Goal: Task Accomplishment & Management: Complete application form

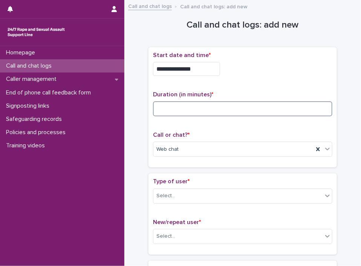
click at [186, 104] on input at bounding box center [243, 108] width 180 height 15
type input "**"
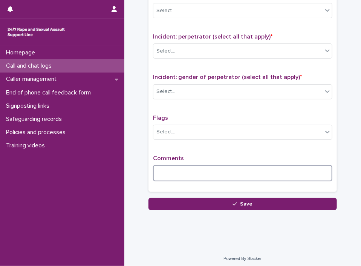
click at [225, 172] on textarea at bounding box center [243, 173] width 180 height 16
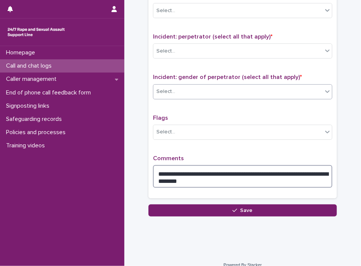
type textarea "**********"
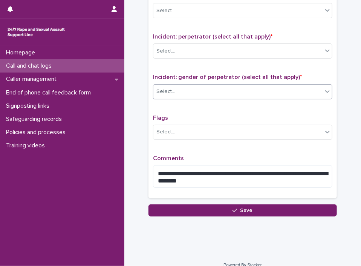
click at [232, 86] on div "Select..." at bounding box center [238, 91] width 169 height 12
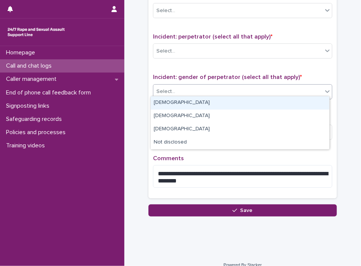
click at [215, 103] on div "[DEMOGRAPHIC_DATA]" at bounding box center [240, 102] width 179 height 13
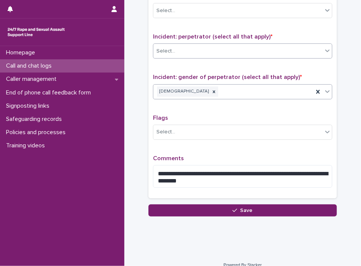
click at [183, 45] on div "Select..." at bounding box center [238, 51] width 169 height 12
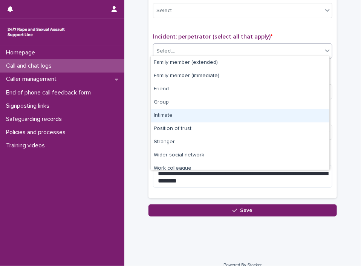
click at [176, 111] on div "Intimate" at bounding box center [240, 115] width 179 height 13
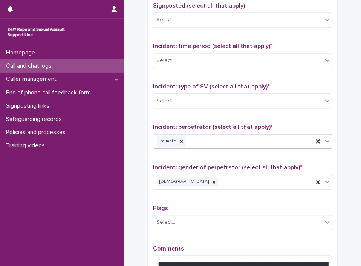
scroll to position [438, 0]
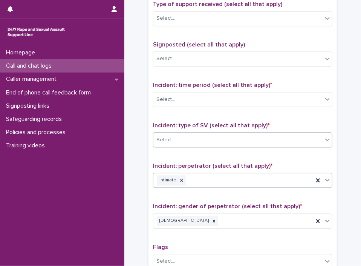
click at [210, 135] on div "Select..." at bounding box center [238, 140] width 169 height 12
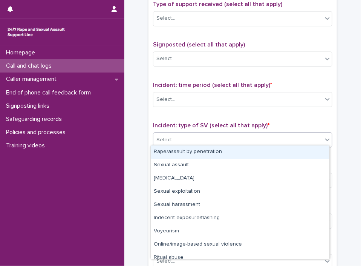
click at [192, 152] on div "Rape/assault by penetration" at bounding box center [240, 151] width 179 height 13
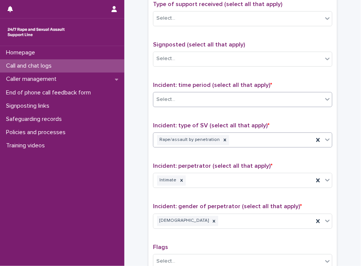
click at [190, 94] on div "Select..." at bounding box center [238, 100] width 169 height 12
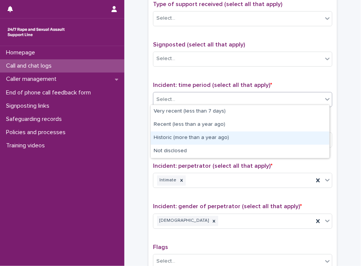
click at [184, 141] on div "Historic (more than a year ago)" at bounding box center [240, 137] width 179 height 13
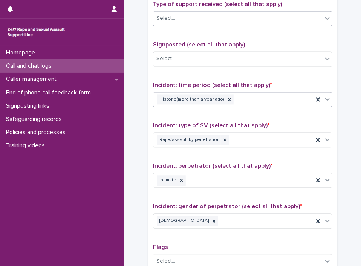
click at [224, 13] on div "Select..." at bounding box center [238, 18] width 169 height 12
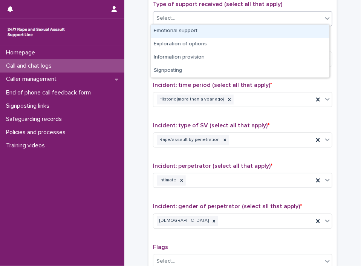
click at [217, 34] on div "Emotional support" at bounding box center [240, 31] width 179 height 13
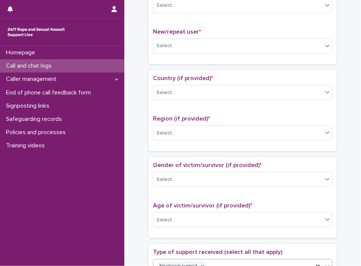
scroll to position [198, 0]
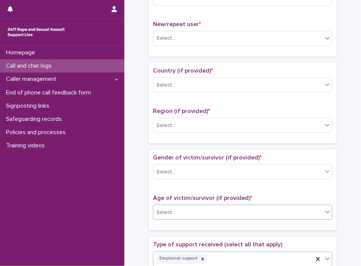
click at [241, 206] on div "Select..." at bounding box center [238, 212] width 169 height 12
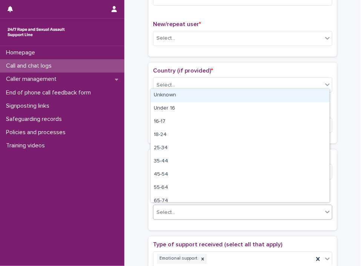
click at [228, 92] on div "Unknown" at bounding box center [240, 95] width 179 height 13
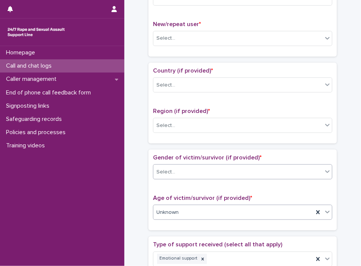
click at [180, 176] on div "Select..." at bounding box center [243, 171] width 180 height 15
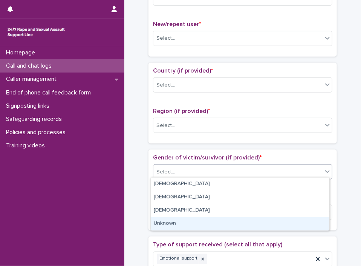
click at [169, 220] on div "Unknown" at bounding box center [240, 223] width 179 height 13
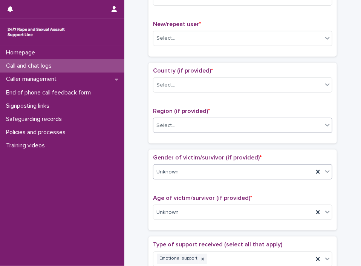
click at [170, 123] on div "Select..." at bounding box center [166, 125] width 19 height 8
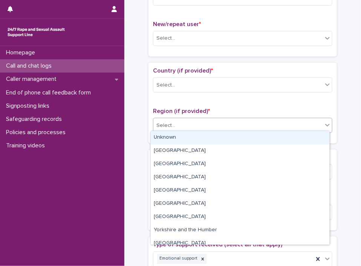
drag, startPoint x: 172, startPoint y: 139, endPoint x: 203, endPoint y: 141, distance: 31.4
click at [203, 141] on div "Unknown" at bounding box center [240, 137] width 179 height 13
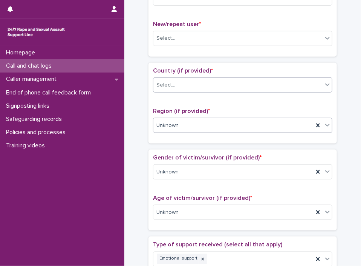
click at [164, 84] on div "Select..." at bounding box center [166, 85] width 19 height 8
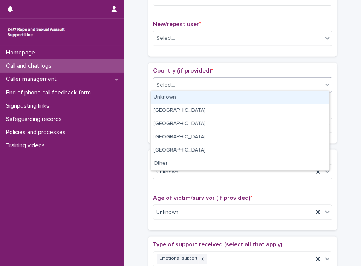
click at [165, 93] on div "Unknown" at bounding box center [240, 97] width 179 height 13
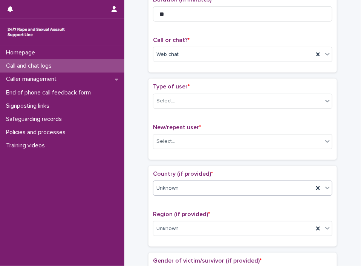
scroll to position [43, 0]
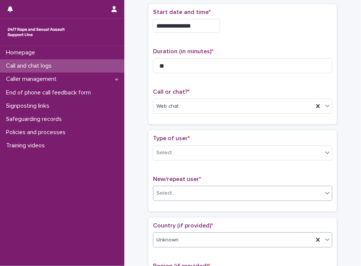
click at [161, 190] on div "Select..." at bounding box center [166, 193] width 19 height 8
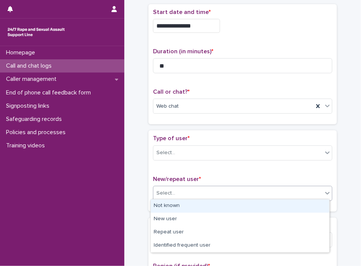
click at [169, 201] on div "Not known" at bounding box center [240, 205] width 179 height 13
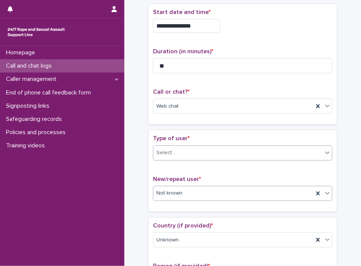
click at [179, 147] on div "Select..." at bounding box center [238, 152] width 169 height 12
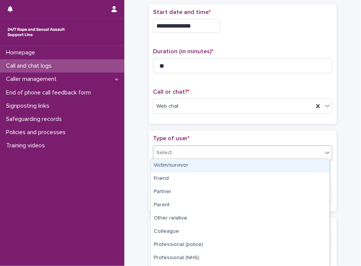
click at [164, 164] on div "Victim/survivor" at bounding box center [240, 165] width 179 height 13
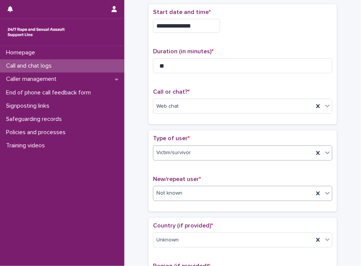
click at [169, 195] on div "Not known" at bounding box center [234, 193] width 160 height 12
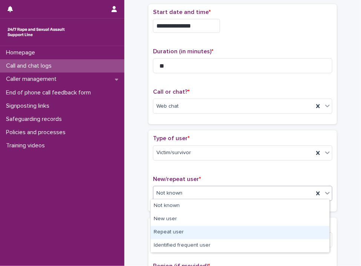
click at [172, 230] on div "Repeat user" at bounding box center [240, 232] width 179 height 13
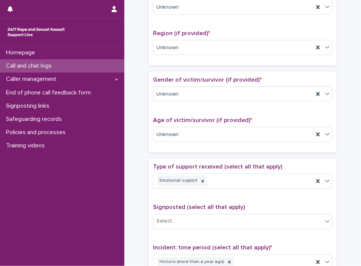
scroll to position [573, 0]
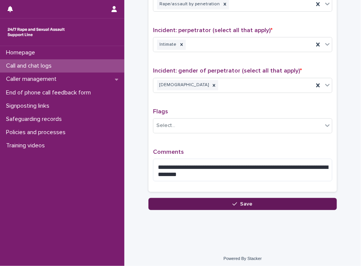
click at [226, 198] on button "Save" at bounding box center [243, 204] width 189 height 12
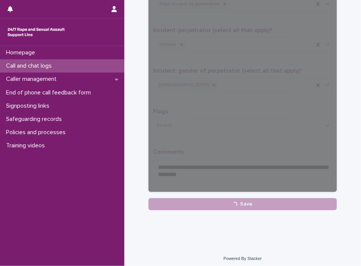
scroll to position [0, 0]
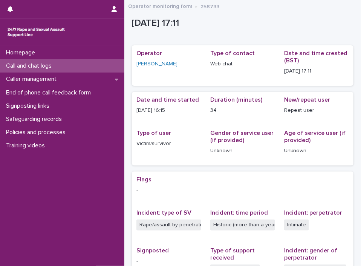
click at [160, 7] on link "Operator monitoring form" at bounding box center [160, 6] width 64 height 9
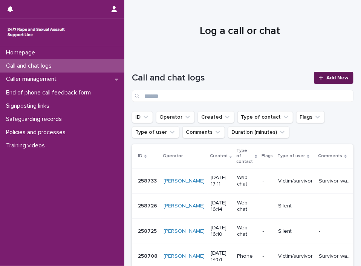
click at [330, 79] on span "Add New" at bounding box center [338, 77] width 22 height 5
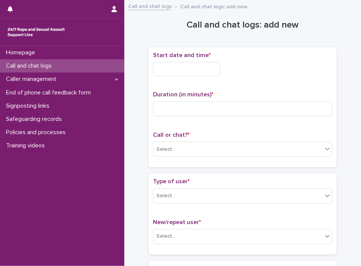
click at [211, 76] on div "Start date and time *" at bounding box center [243, 67] width 180 height 30
click at [202, 71] on input "text" at bounding box center [186, 69] width 67 height 14
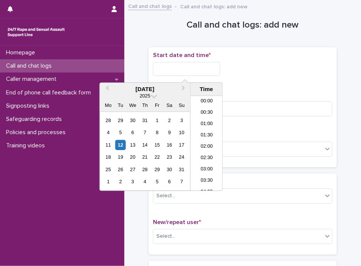
scroll to position [355, 0]
click at [202, 142] on li "17:30" at bounding box center [207, 143] width 32 height 11
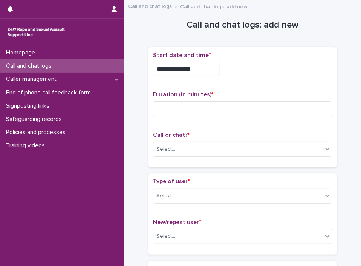
click at [199, 74] on input "**********" at bounding box center [186, 69] width 67 height 14
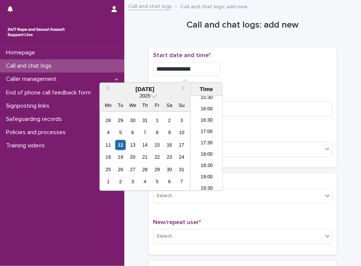
type input "**********"
click at [275, 143] on div "Select..." at bounding box center [238, 149] width 169 height 12
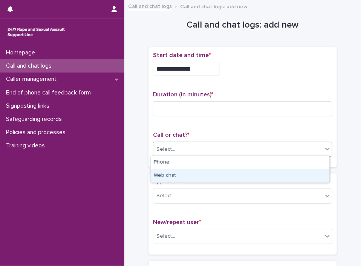
click at [219, 174] on div "Web chat" at bounding box center [240, 175] width 179 height 13
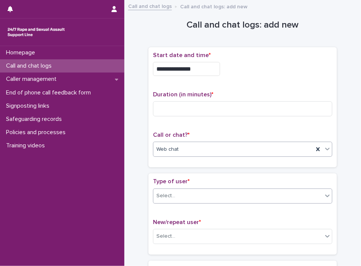
click at [210, 190] on div "Select..." at bounding box center [238, 195] width 169 height 12
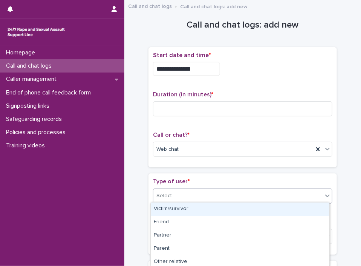
click at [208, 209] on div "Victim/survivor" at bounding box center [240, 208] width 179 height 13
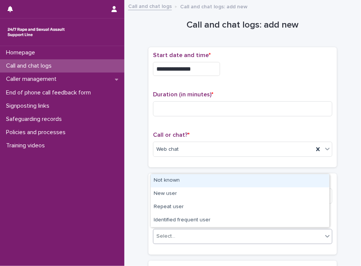
click at [204, 230] on div "Select..." at bounding box center [238, 236] width 169 height 12
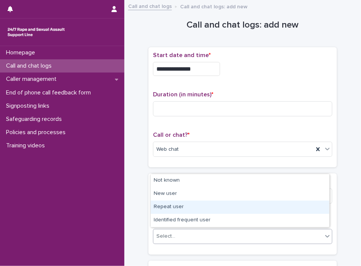
click at [195, 206] on div "Repeat user" at bounding box center [240, 206] width 179 height 13
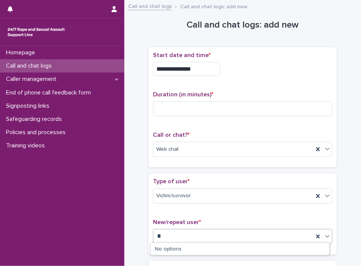
type input "*"
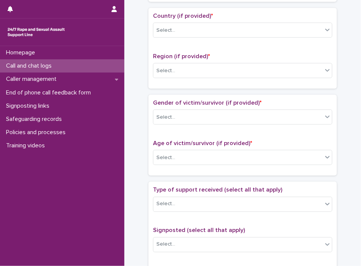
scroll to position [256, 0]
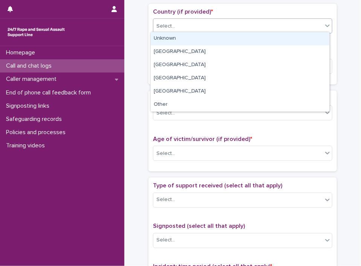
click at [178, 18] on div "Select..." at bounding box center [243, 25] width 180 height 15
click at [178, 43] on div "Unknown" at bounding box center [240, 38] width 179 height 13
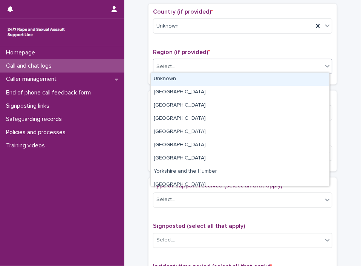
drag, startPoint x: 177, startPoint y: 61, endPoint x: 178, endPoint y: 81, distance: 20.0
click at [178, 81] on body "**********" at bounding box center [180, 133] width 361 height 266
click at [178, 81] on div "Unknown" at bounding box center [240, 78] width 179 height 13
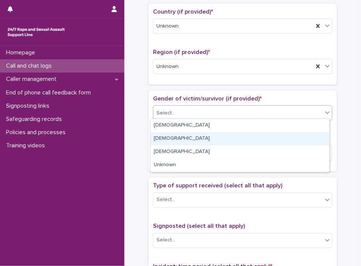
click at [185, 168] on body "**********" at bounding box center [180, 133] width 361 height 266
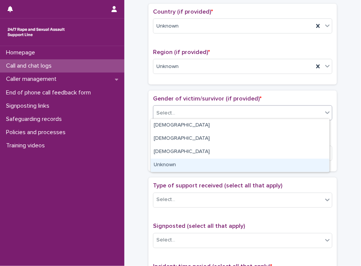
click at [185, 168] on div "Unknown" at bounding box center [240, 164] width 179 height 13
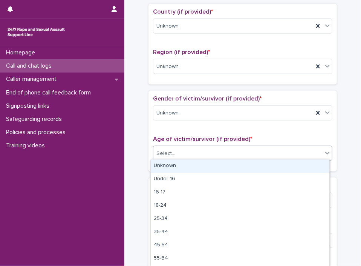
click at [204, 157] on div "Select..." at bounding box center [243, 153] width 180 height 15
click at [212, 165] on div "Unknown" at bounding box center [240, 165] width 179 height 13
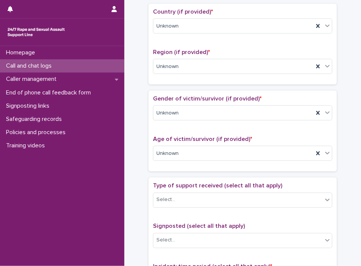
drag, startPoint x: 355, startPoint y: 120, endPoint x: 361, endPoint y: 115, distance: 7.8
click at [361, 115] on div "**********" at bounding box center [180, 133] width 361 height 266
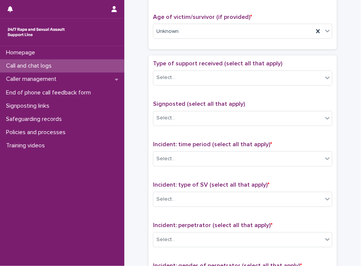
scroll to position [440, 0]
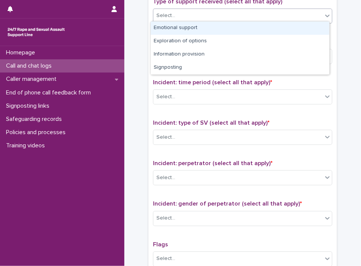
click at [205, 13] on div "Select..." at bounding box center [238, 16] width 169 height 12
click at [205, 26] on div "Emotional support" at bounding box center [240, 27] width 179 height 13
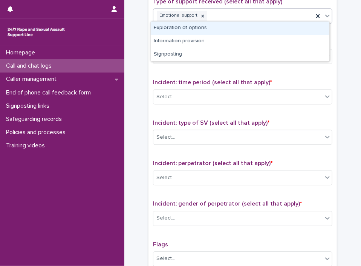
click at [249, 19] on div "Emotional support" at bounding box center [234, 15] width 160 height 13
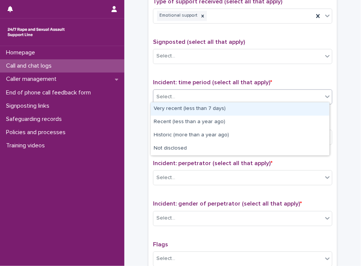
click at [267, 93] on div "Select..." at bounding box center [238, 97] width 169 height 12
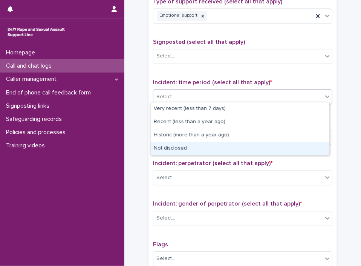
click at [224, 152] on div "Not disclosed" at bounding box center [240, 148] width 179 height 13
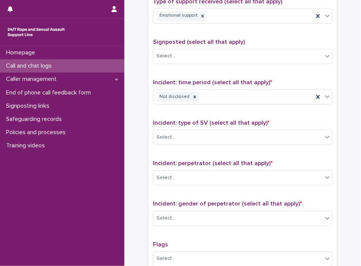
click at [212, 144] on div "Incident: type of SV (select all that apply) * Select..." at bounding box center [243, 135] width 180 height 31
drag, startPoint x: 211, startPoint y: 144, endPoint x: 206, endPoint y: 143, distance: 5.1
click at [206, 143] on div "Incident: type of SV (select all that apply) * Select..." at bounding box center [243, 135] width 180 height 31
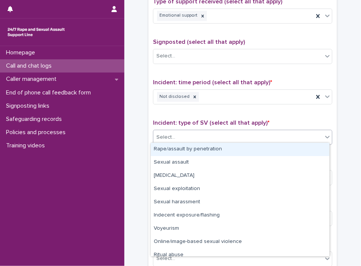
click at [196, 141] on div "Select..." at bounding box center [243, 137] width 180 height 15
click at [198, 152] on div "Rape/assault by penetration" at bounding box center [240, 149] width 179 height 13
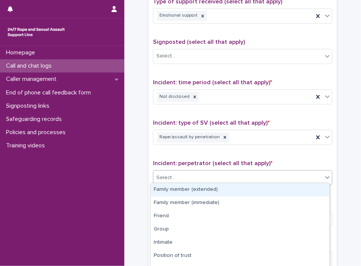
click at [197, 175] on div "Select..." at bounding box center [238, 178] width 169 height 12
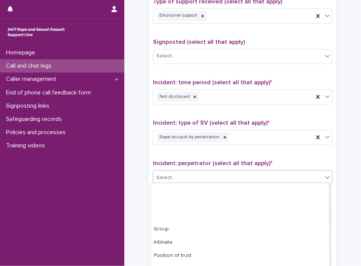
scroll to position [62, 0]
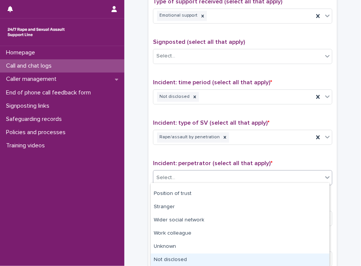
click at [258, 260] on div "Not disclosed" at bounding box center [240, 259] width 179 height 13
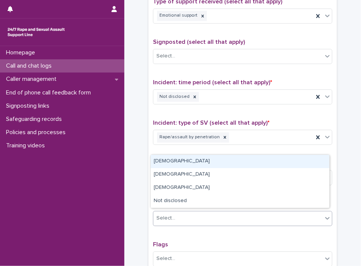
click at [205, 214] on div "Select..." at bounding box center [238, 218] width 169 height 12
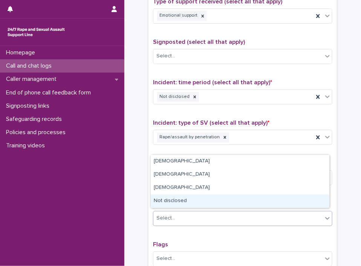
click at [213, 200] on div "Not disclosed" at bounding box center [240, 200] width 179 height 13
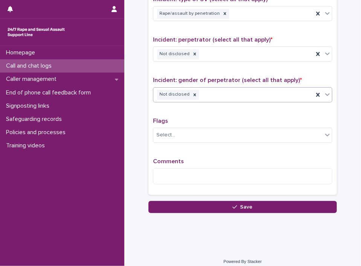
scroll to position [567, 0]
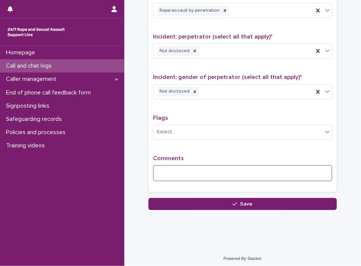
click at [192, 177] on textarea at bounding box center [243, 173] width 180 height 16
click at [252, 165] on textarea "**********" at bounding box center [243, 173] width 180 height 16
click at [300, 167] on textarea "**********" at bounding box center [243, 173] width 180 height 16
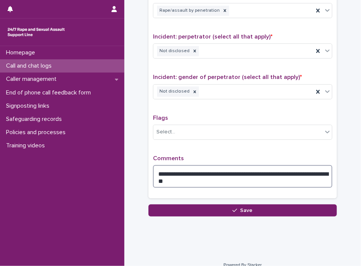
type textarea "**********"
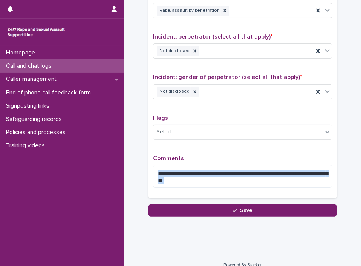
drag, startPoint x: 352, startPoint y: 158, endPoint x: 361, endPoint y: 167, distance: 13.1
click at [361, 167] on div "**********" at bounding box center [180, 133] width 361 height 266
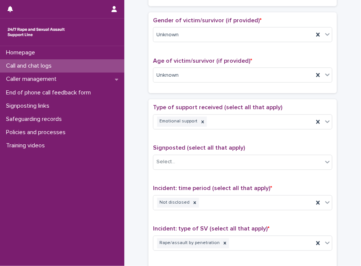
scroll to position [0, 0]
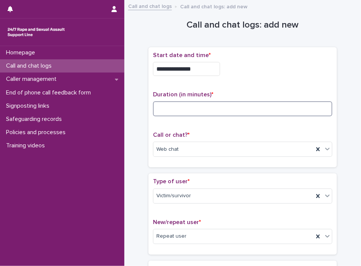
click at [185, 105] on input at bounding box center [243, 108] width 180 height 15
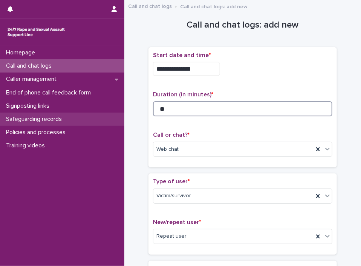
type input "**"
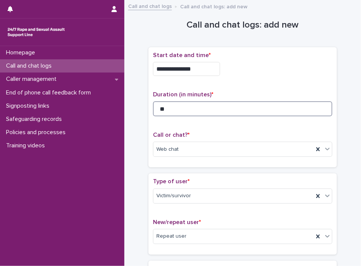
scroll to position [573, 0]
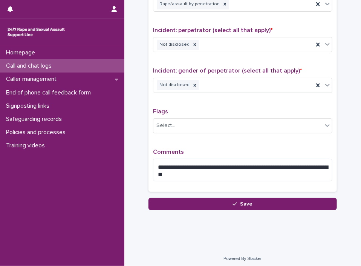
click at [267, 192] on div "**********" at bounding box center [243, 28] width 189 height 337
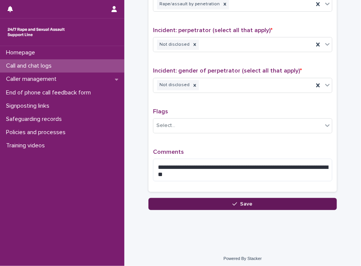
click at [265, 201] on button "Save" at bounding box center [243, 204] width 189 height 12
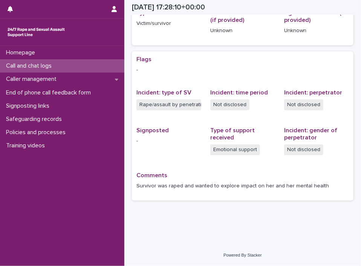
scroll to position [120, 0]
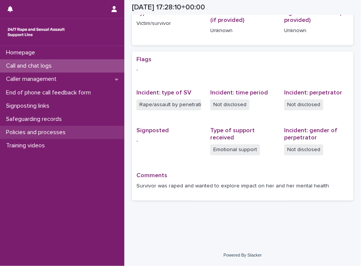
click at [59, 134] on p "Policies and processes" at bounding box center [37, 132] width 69 height 7
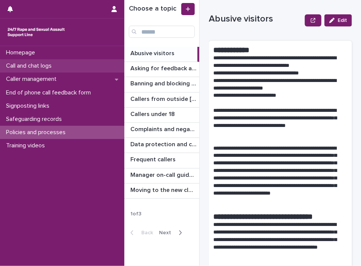
click at [50, 64] on p "Call and chat logs" at bounding box center [30, 65] width 55 height 7
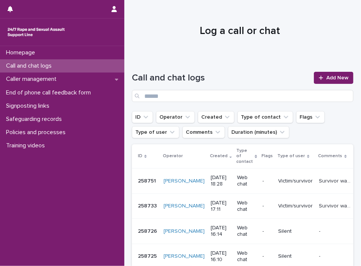
click at [50, 64] on p "Call and chat logs" at bounding box center [30, 65] width 55 height 7
